Goal: Information Seeking & Learning: Learn about a topic

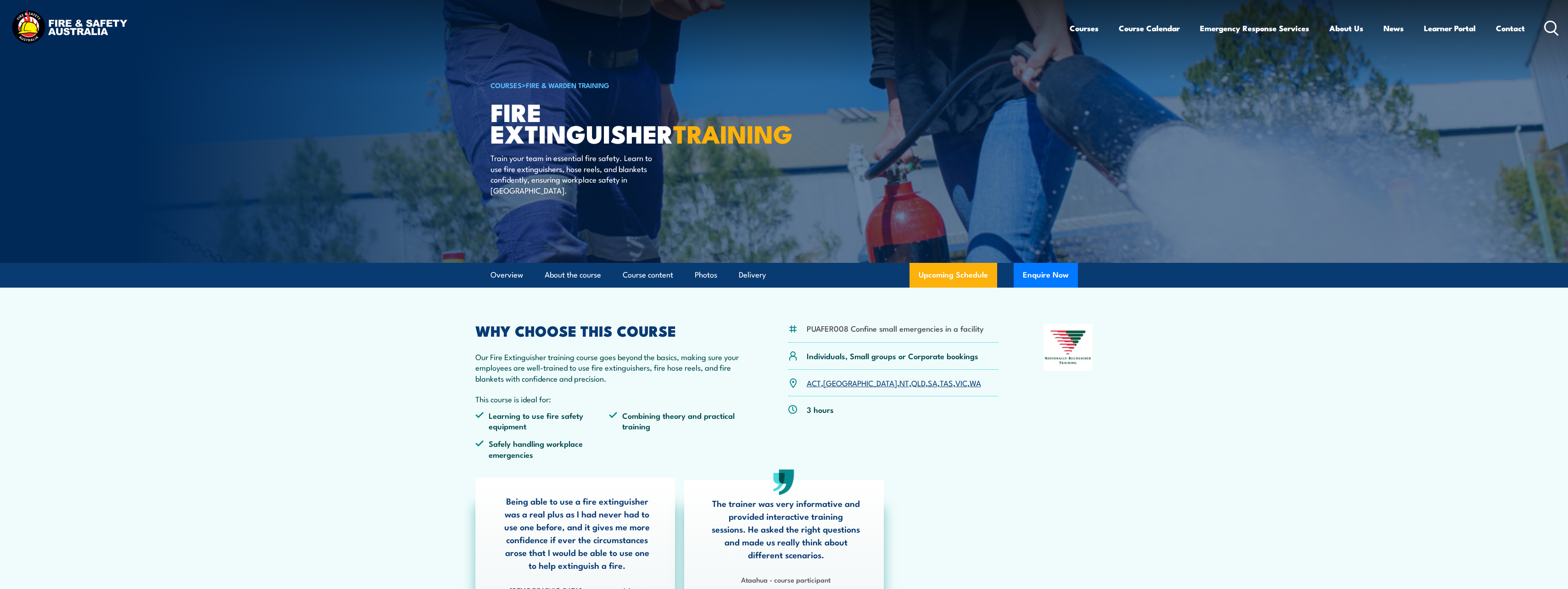
click at [833, 383] on link "[GEOGRAPHIC_DATA]" at bounding box center [859, 383] width 74 height 11
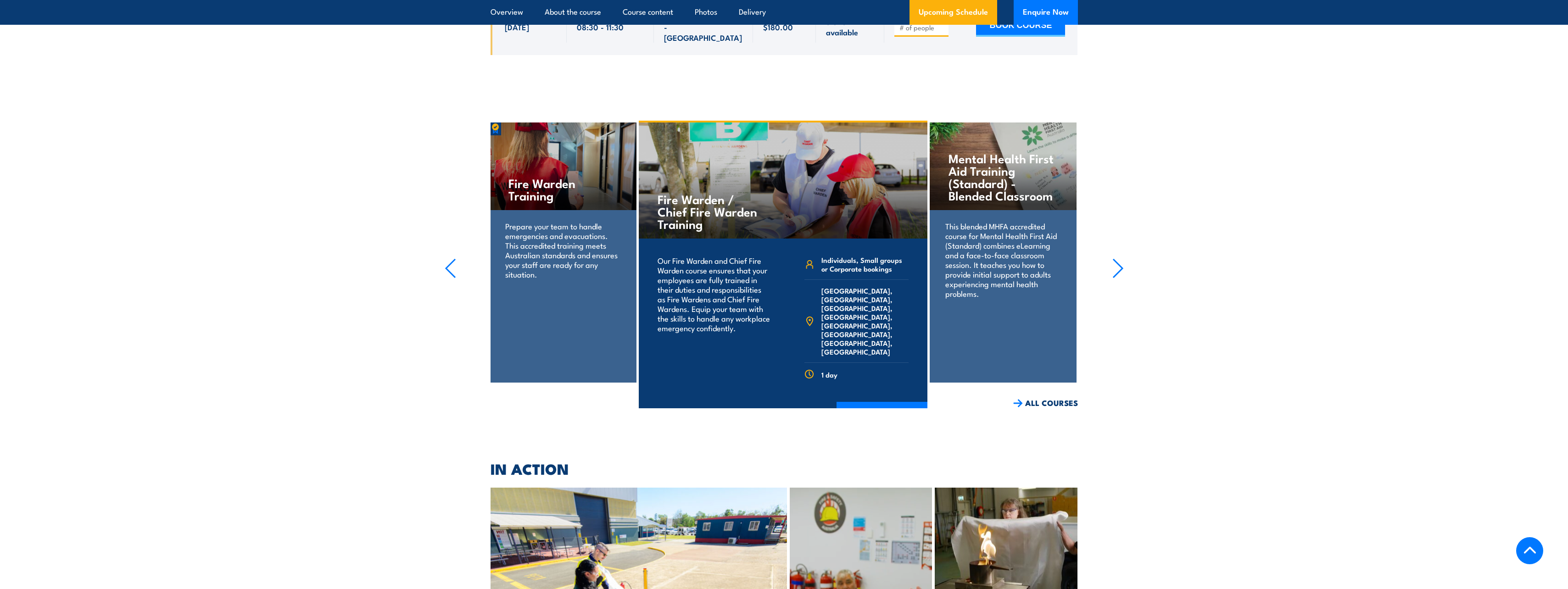
scroll to position [2448, 0]
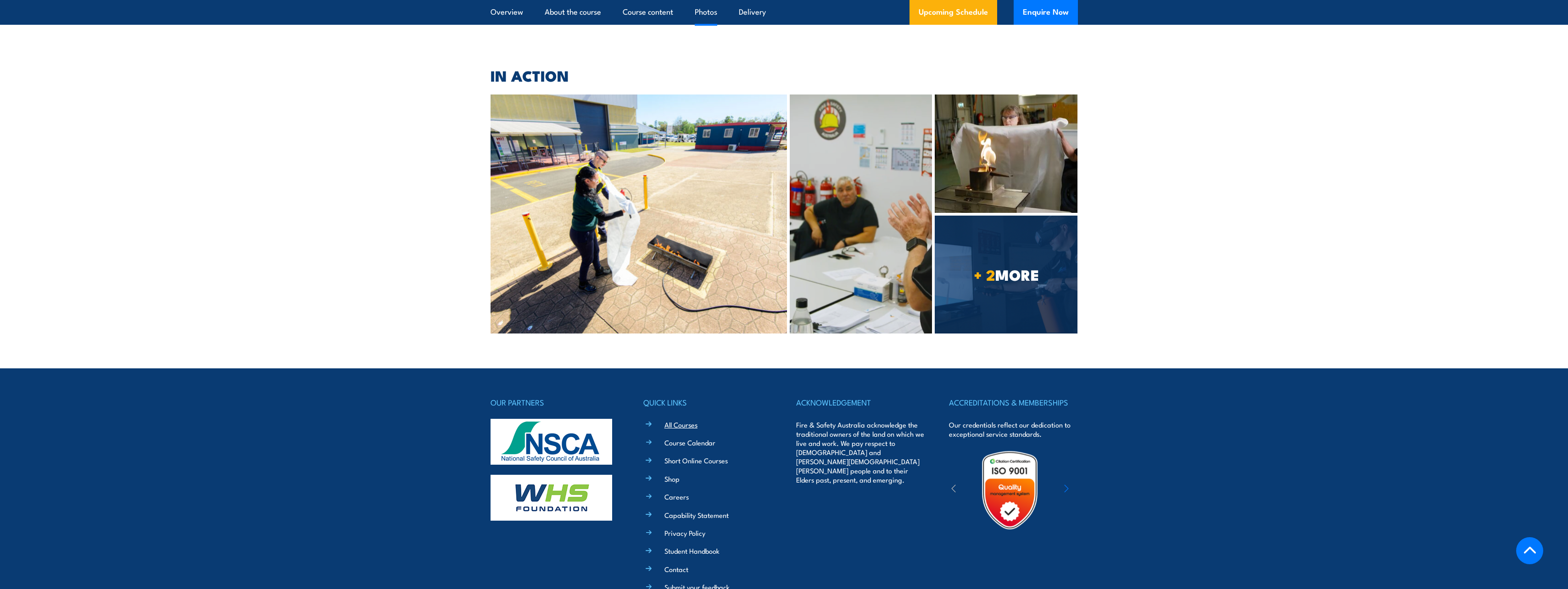
click at [684, 420] on link "All Courses" at bounding box center [681, 425] width 33 height 10
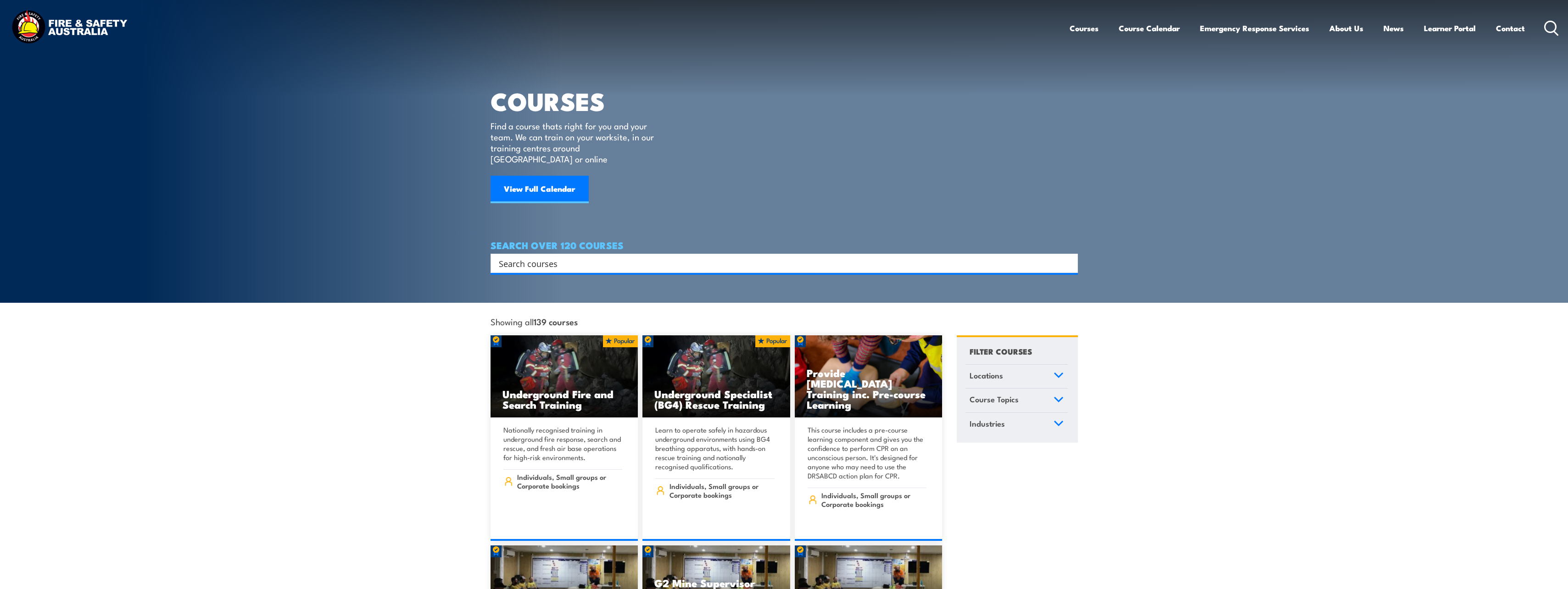
click at [623, 256] on input "Search input" at bounding box center [778, 263] width 559 height 14
type input "fire warden"
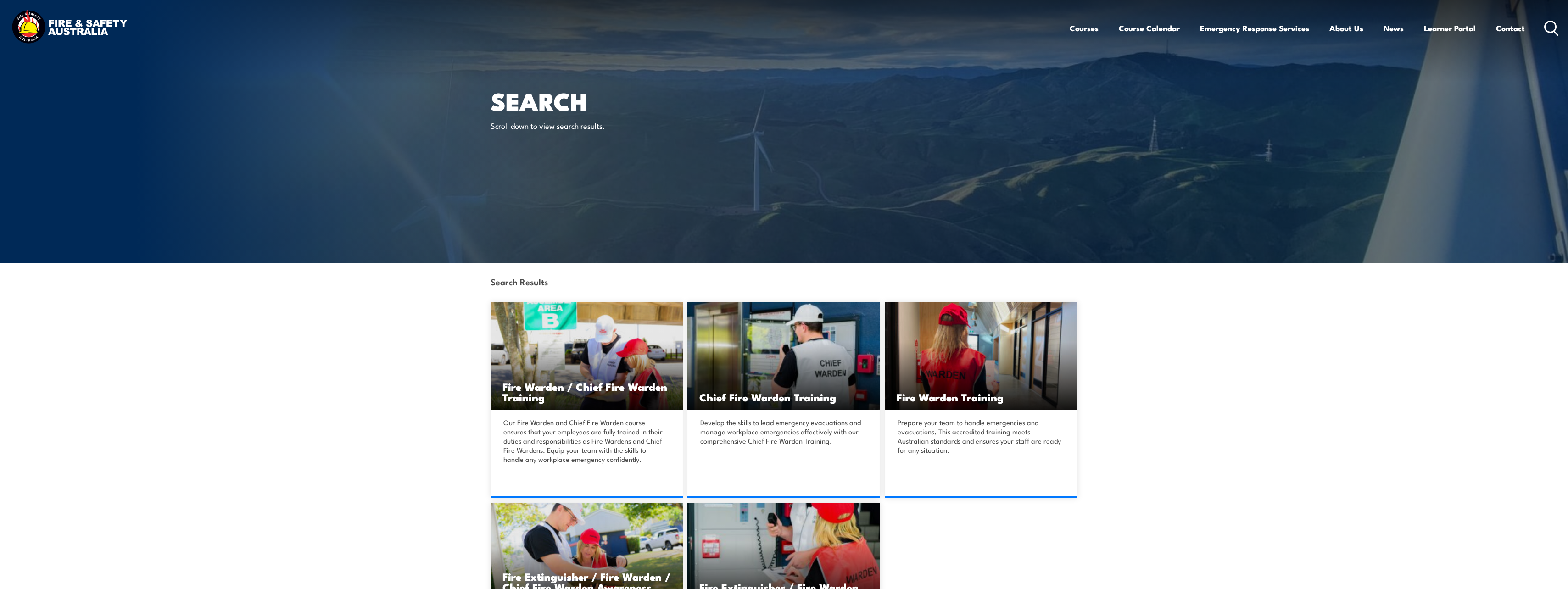
scroll to position [434, 0]
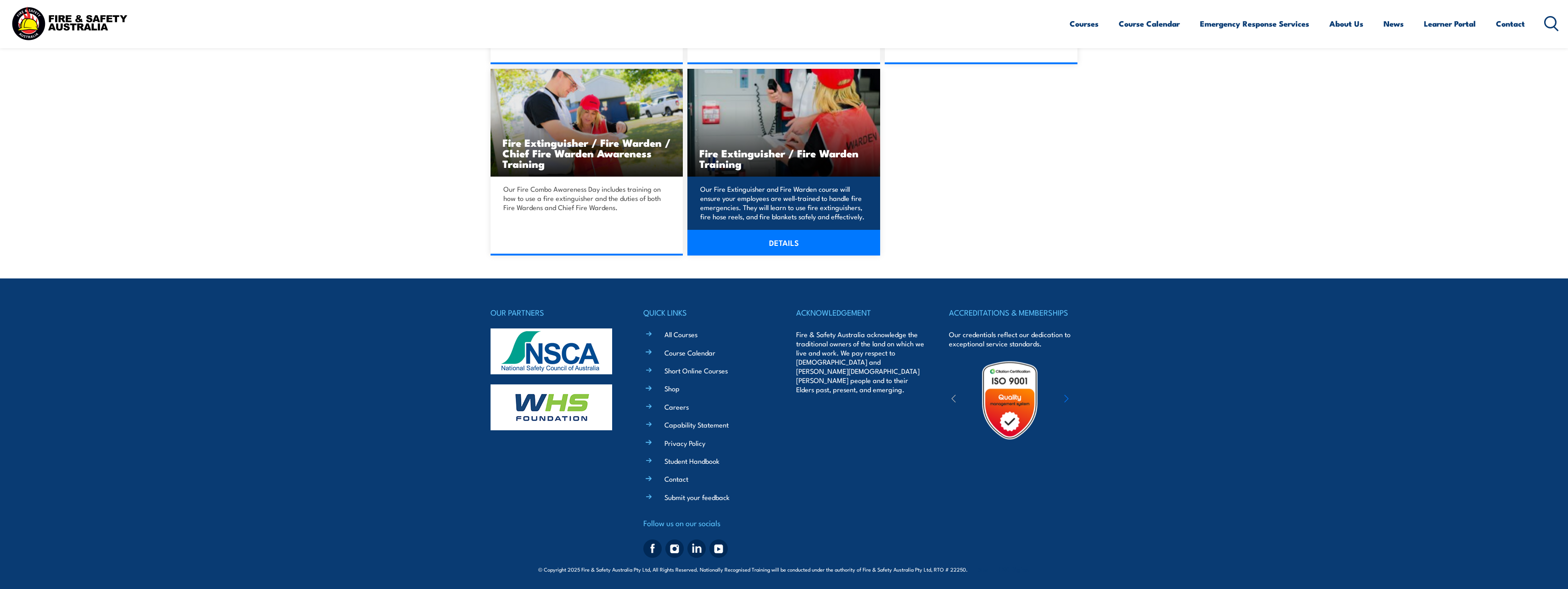
click at [786, 243] on link "DETAILS" at bounding box center [783, 243] width 193 height 26
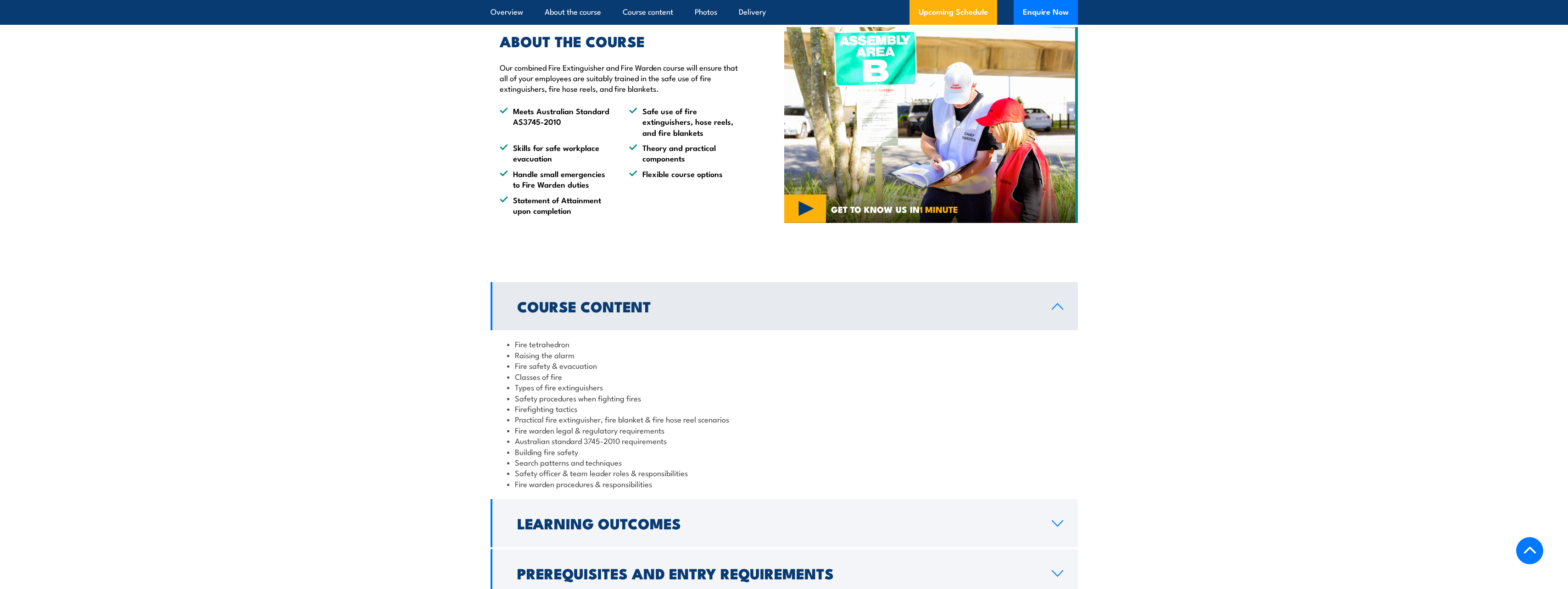
scroll to position [1031, 0]
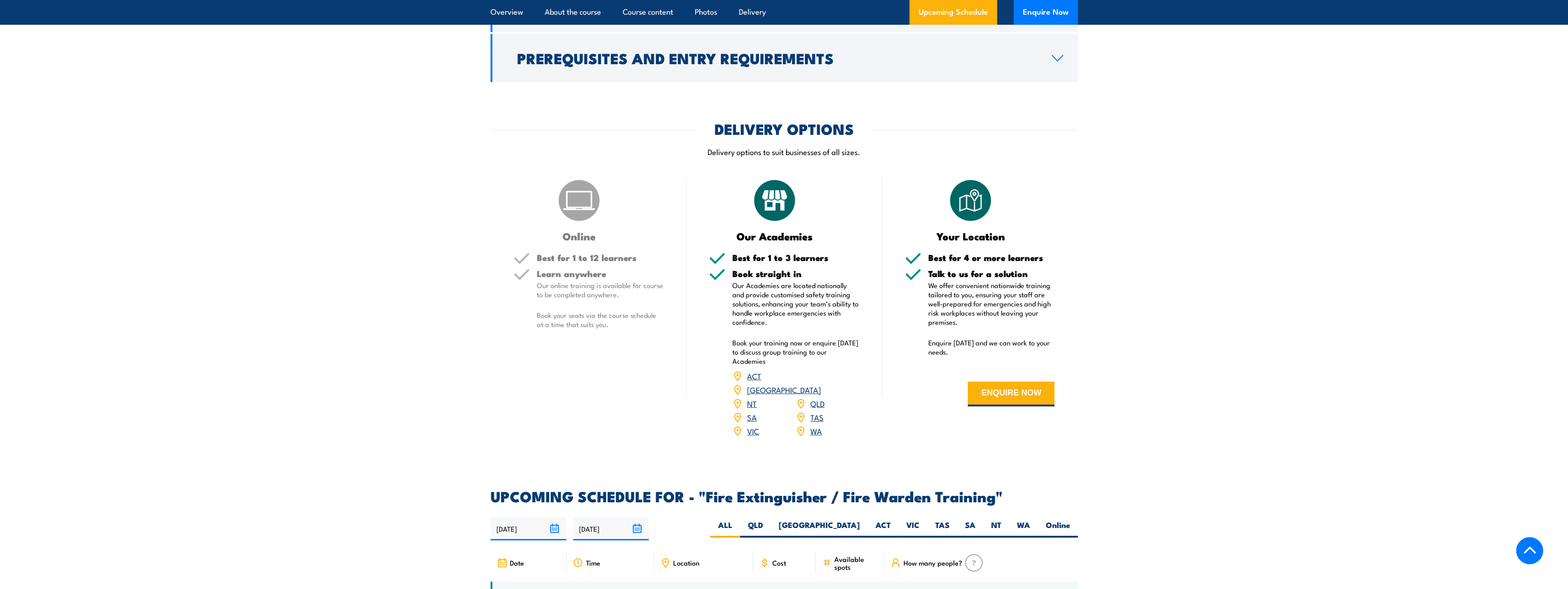
click at [618, 277] on h5 "Learn anywhere" at bounding box center [600, 274] width 127 height 9
click at [604, 331] on div "Learn anywhere Our online training is available for course to be completed anyw…" at bounding box center [600, 307] width 127 height 75
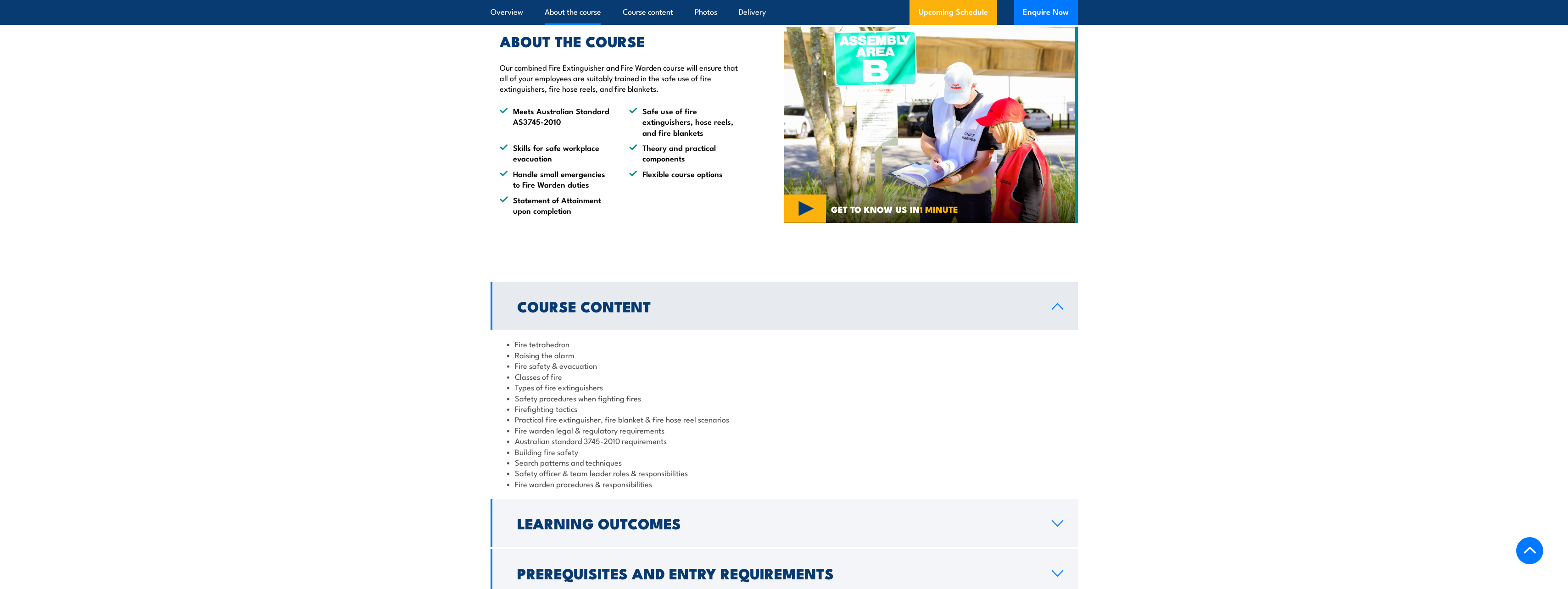
click at [774, 529] on h2 "Learning Outcomes" at bounding box center [777, 523] width 520 height 13
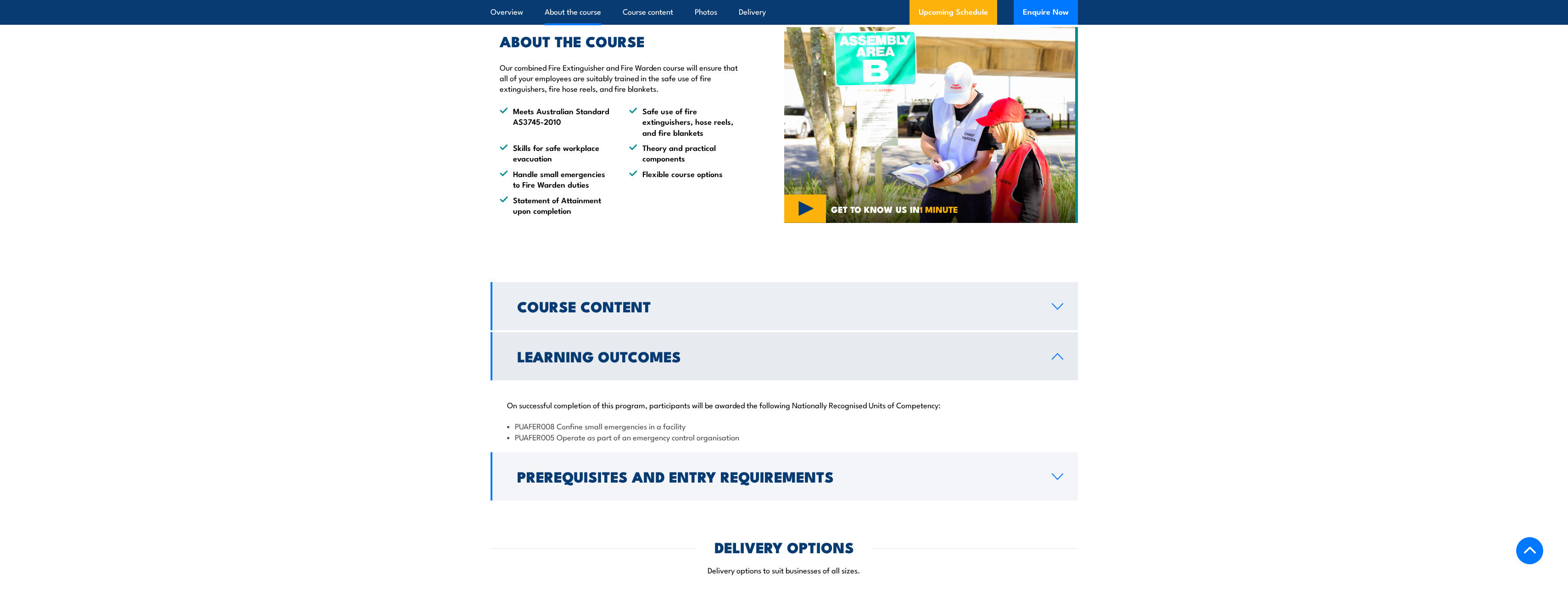
click at [1053, 300] on link "Course Content" at bounding box center [784, 306] width 587 height 48
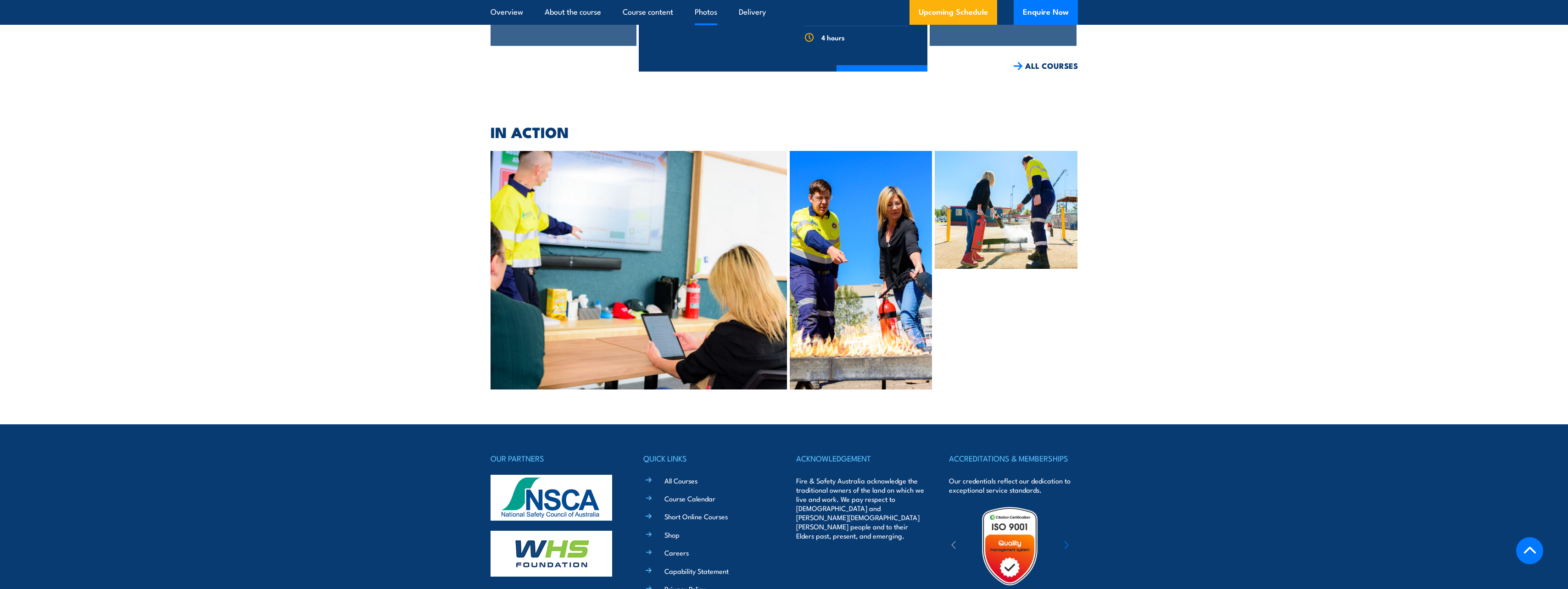
scroll to position [4128, 0]
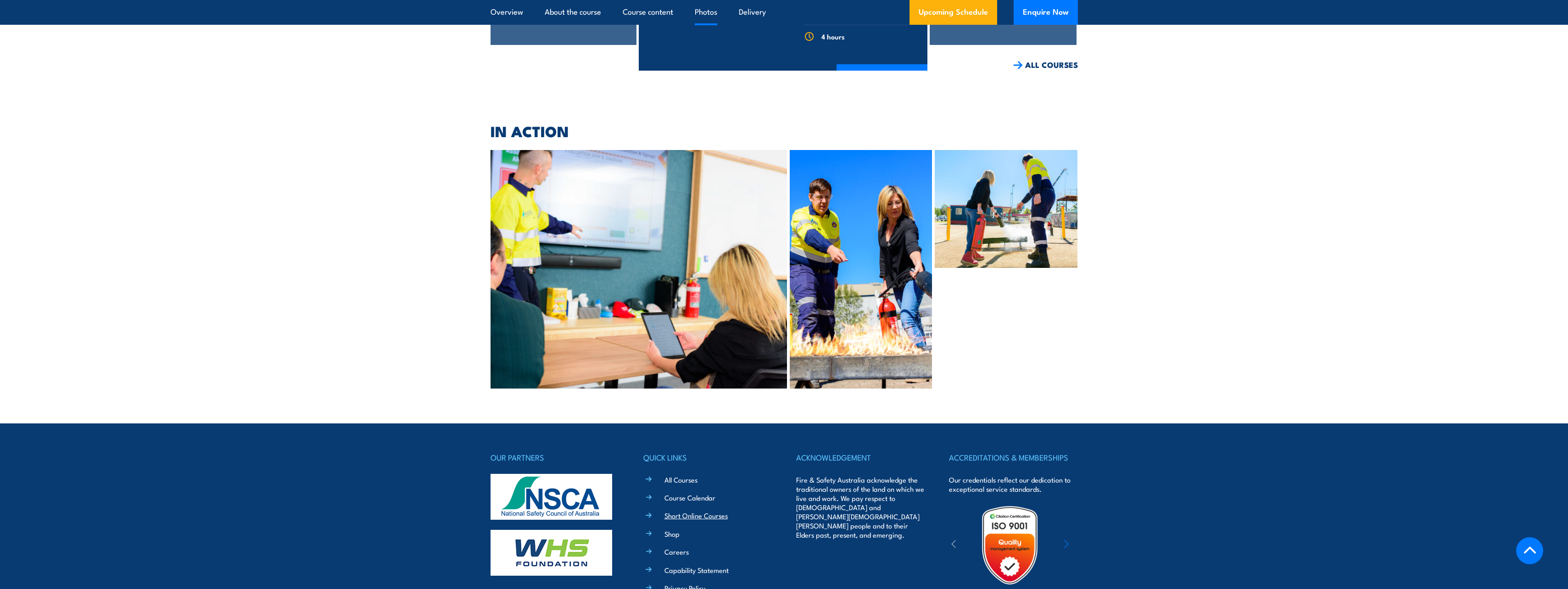
click at [713, 511] on link "Short Online Courses" at bounding box center [696, 515] width 63 height 10
